Goal: Transaction & Acquisition: Purchase product/service

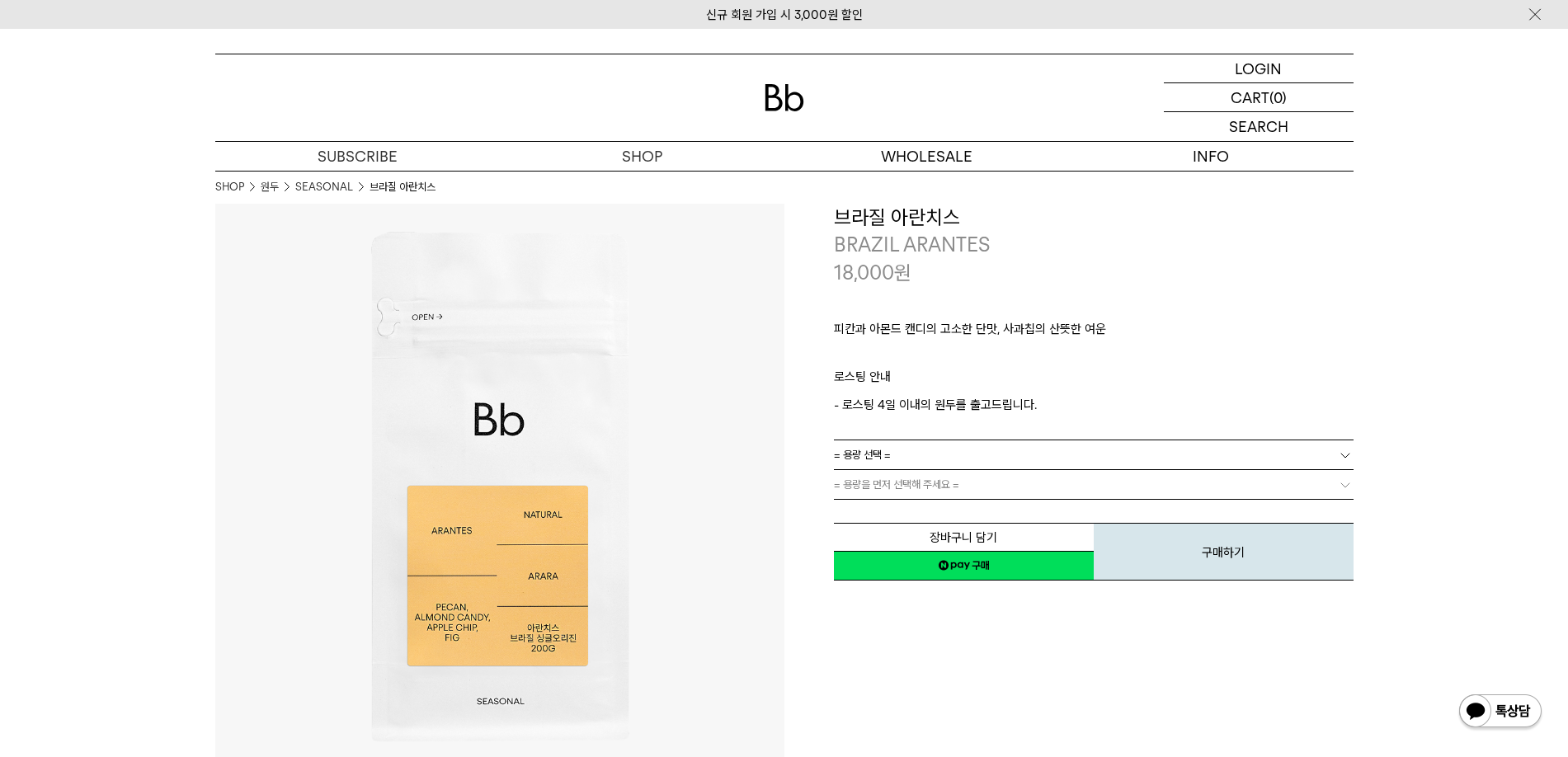
click at [951, 460] on link "= 용량 선택 =" at bounding box center [1094, 455] width 519 height 28
click at [1076, 379] on p "로스팅 안내" at bounding box center [1094, 380] width 519 height 28
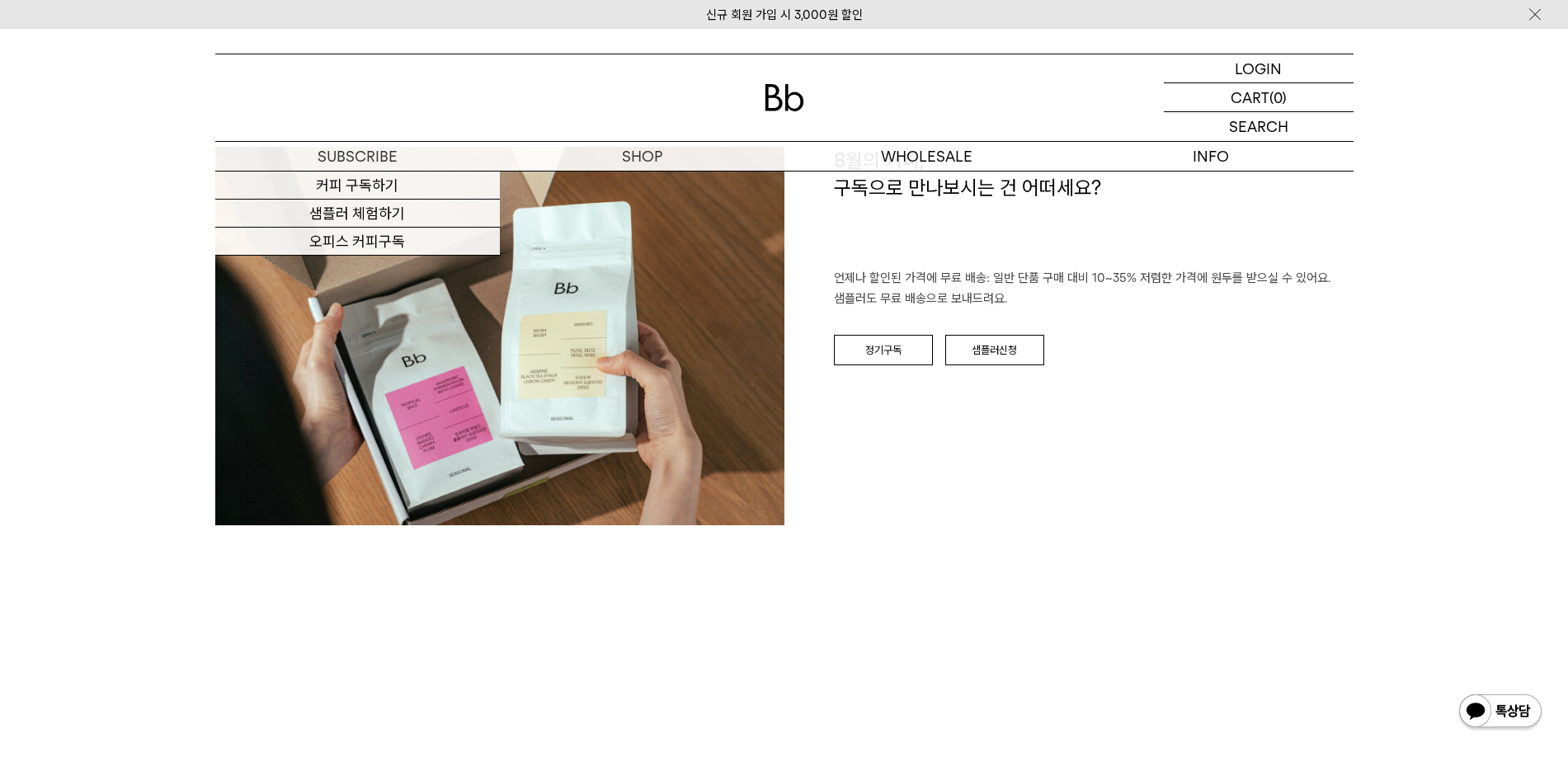
scroll to position [2392, 0]
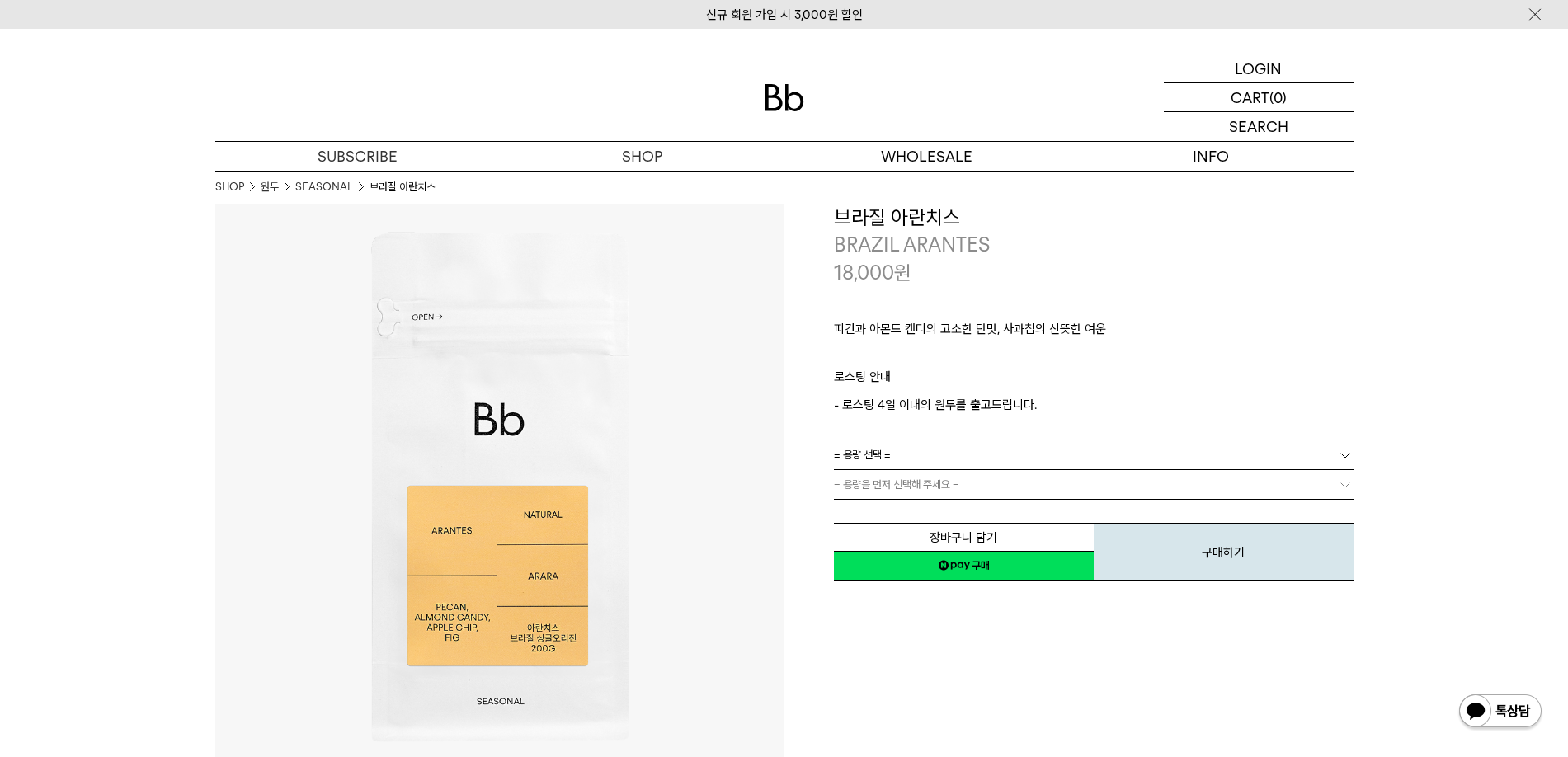
click at [885, 475] on span "= 용량을 먼저 선택해 주세요 =" at bounding box center [897, 484] width 126 height 28
click at [888, 480] on span "= 용량을 먼저 선택해 주세요 =" at bounding box center [897, 484] width 126 height 28
click at [893, 487] on span "= 용량을 먼저 선택해 주세요 =" at bounding box center [897, 484] width 126 height 28
click at [882, 455] on span "= 용량 선택 =" at bounding box center [863, 455] width 57 height 28
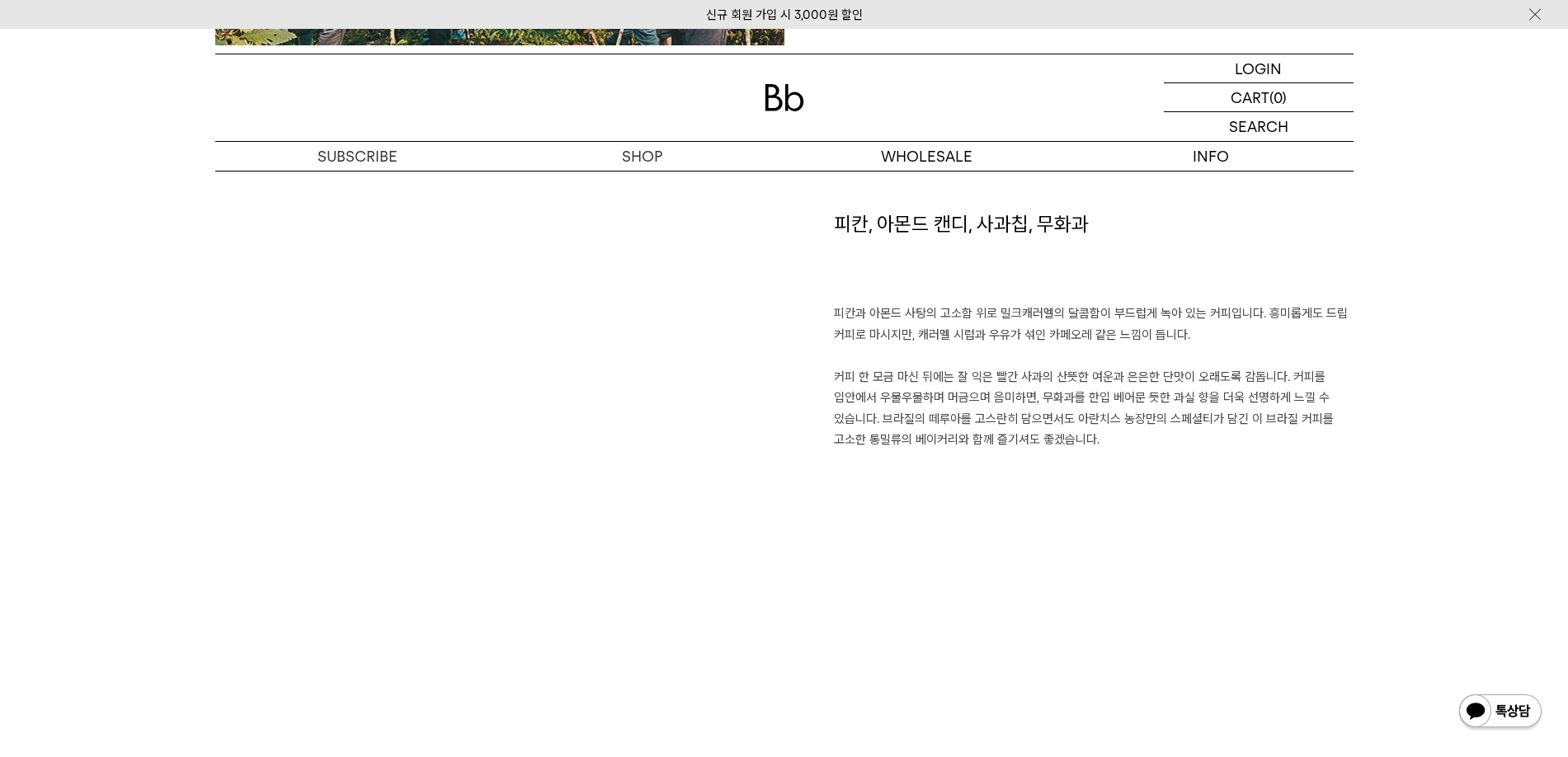
scroll to position [825, 0]
